Goal: Navigation & Orientation: Find specific page/section

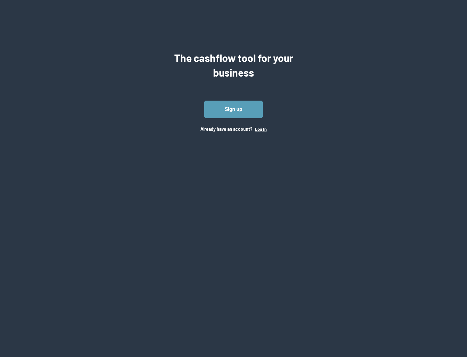
click at [260, 129] on button "Log In" at bounding box center [261, 128] width 12 height 5
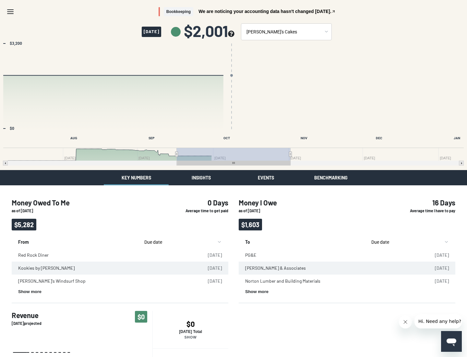
click at [201, 177] on button "Insights" at bounding box center [201, 177] width 65 height 15
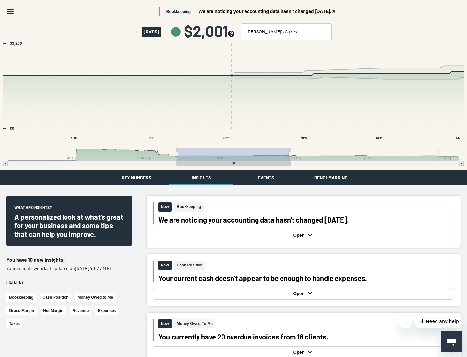
click at [266, 177] on button "Events" at bounding box center [265, 177] width 65 height 15
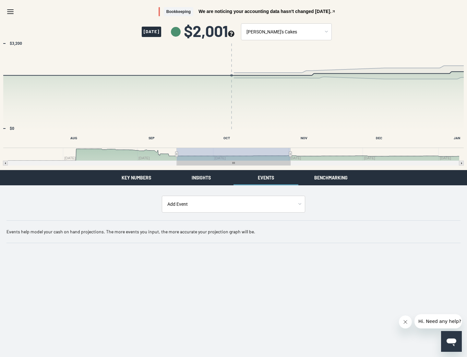
click at [331, 177] on button "Benchmarking" at bounding box center [330, 177] width 65 height 15
